Goal: Information Seeking & Learning: Find specific fact

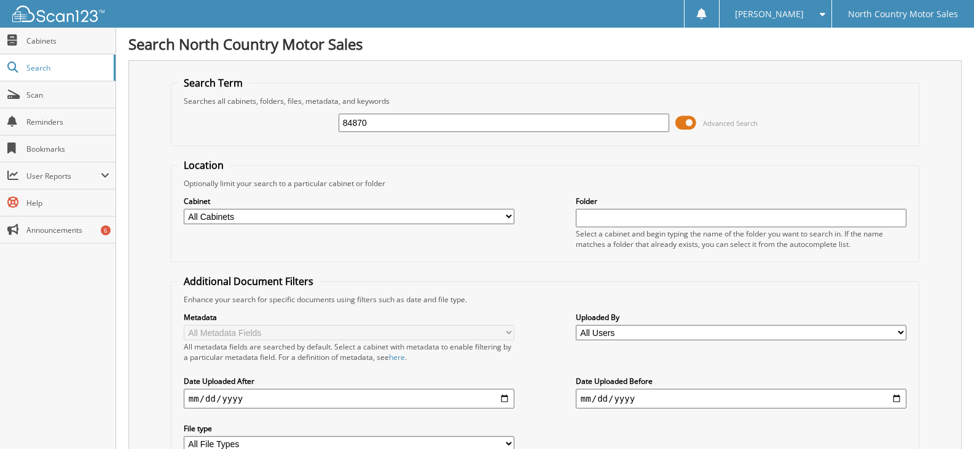
type input "84870"
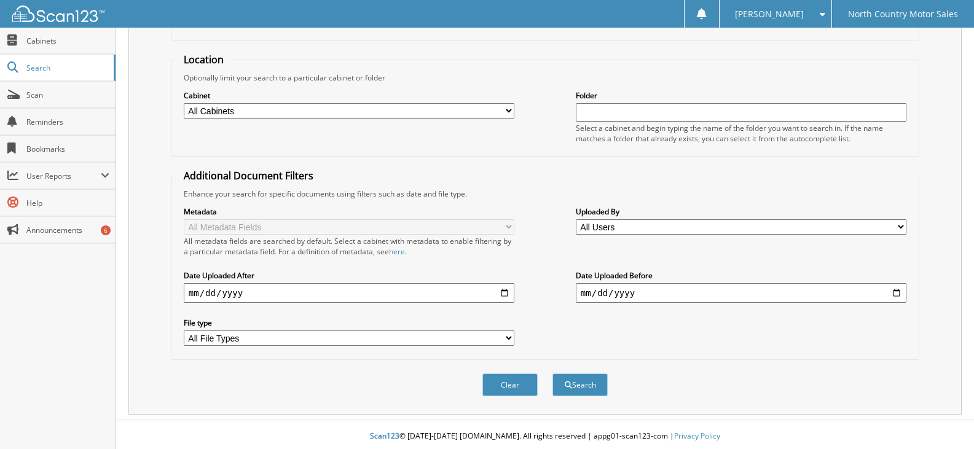
scroll to position [109, 0]
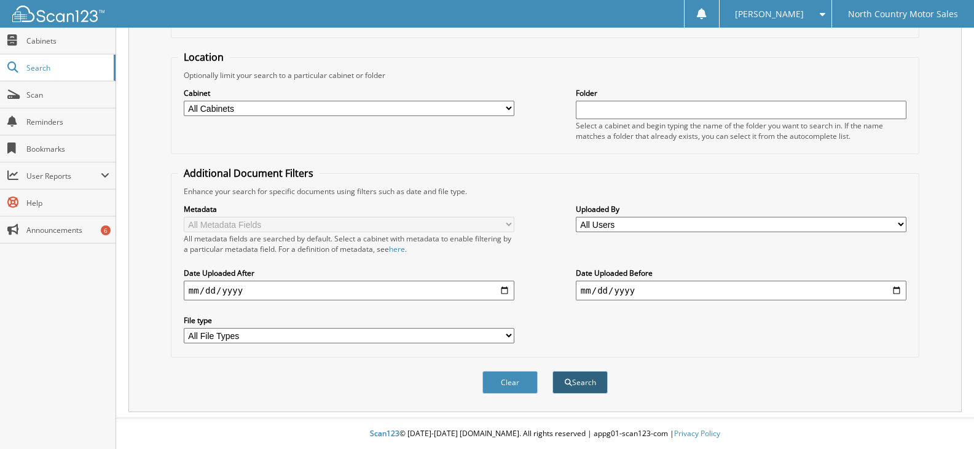
click at [579, 380] on button "Search" at bounding box center [579, 382] width 55 height 23
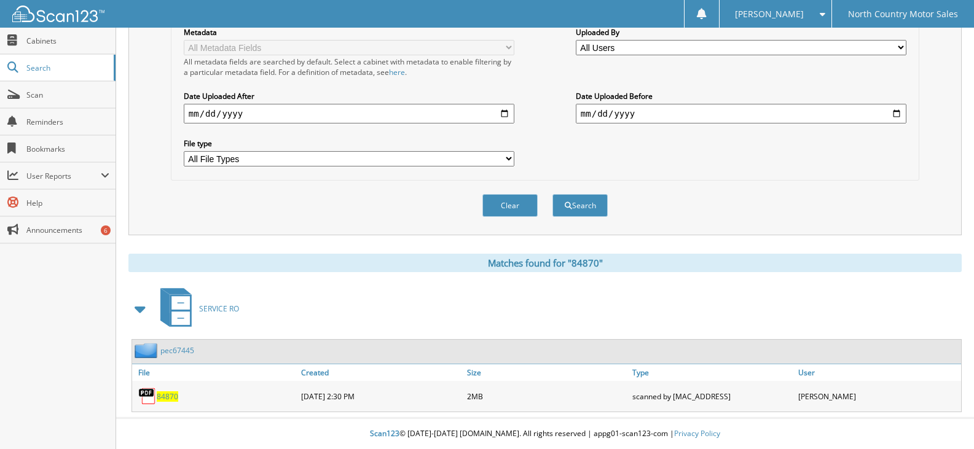
scroll to position [286, 0]
click at [161, 396] on span "84870" at bounding box center [168, 396] width 22 height 10
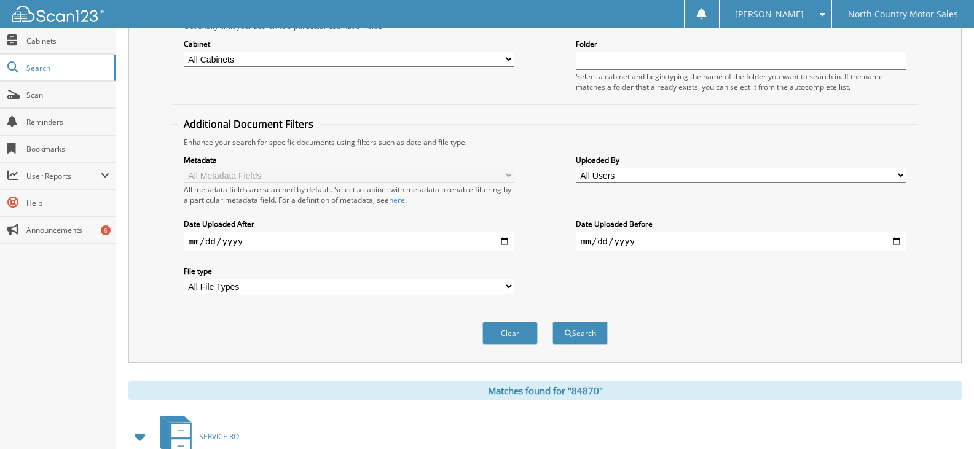
scroll to position [0, 0]
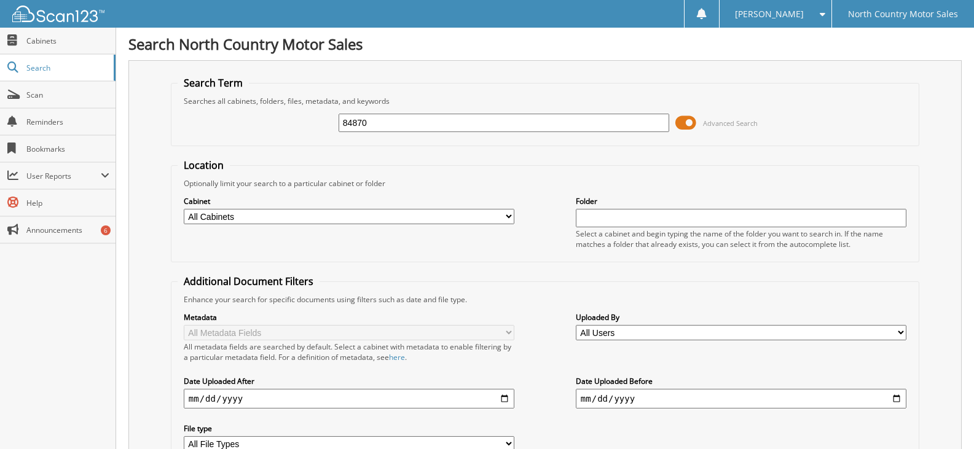
click at [459, 125] on input "84870" at bounding box center [504, 123] width 331 height 18
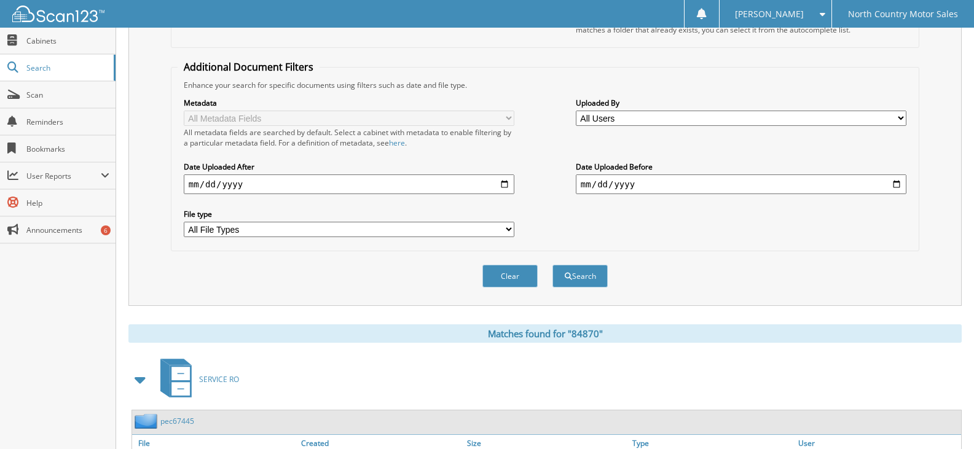
scroll to position [246, 0]
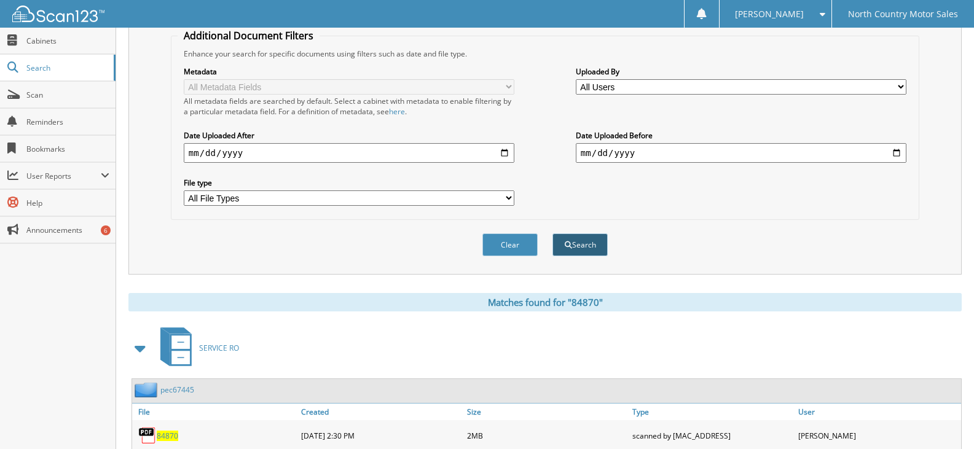
type input "82741"
click at [578, 240] on button "Search" at bounding box center [579, 244] width 55 height 23
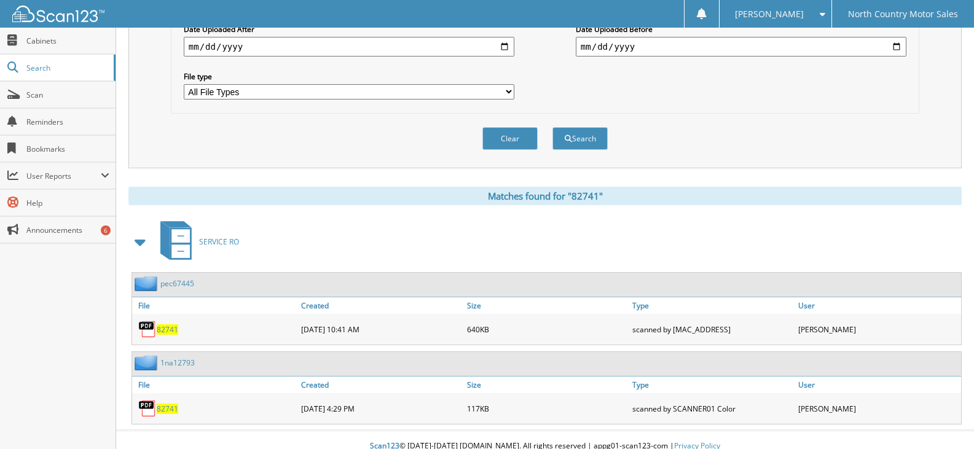
scroll to position [365, 0]
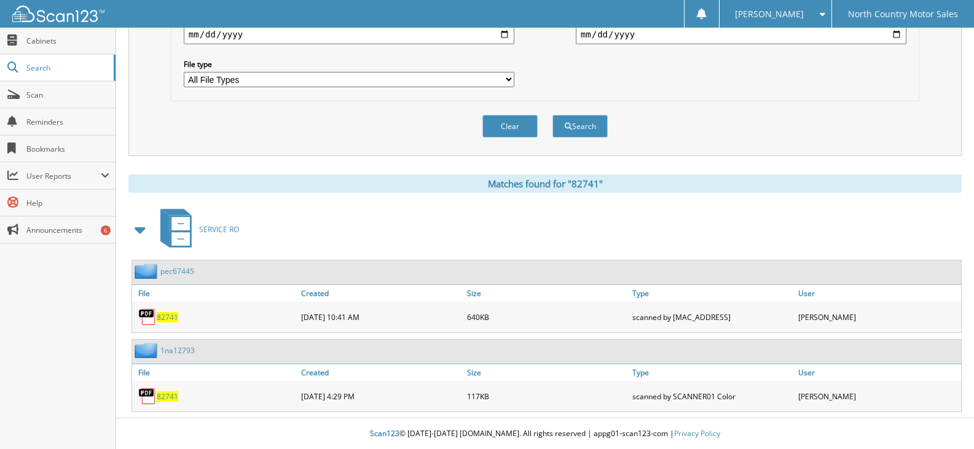
click at [161, 395] on span "82741" at bounding box center [168, 396] width 22 height 10
click at [164, 317] on span "82741" at bounding box center [168, 317] width 22 height 10
